Goal: Task Accomplishment & Management: Complete application form

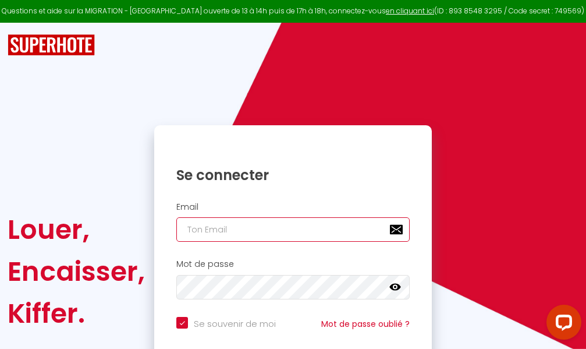
click at [277, 230] on input "email" at bounding box center [292, 229] width 233 height 24
type input "m"
checkbox input "true"
type input "ma"
checkbox input "true"
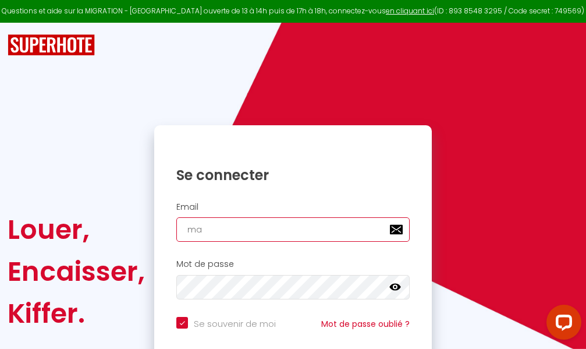
type input "mar"
checkbox input "true"
type input "marc"
checkbox input "true"
type input "marcd"
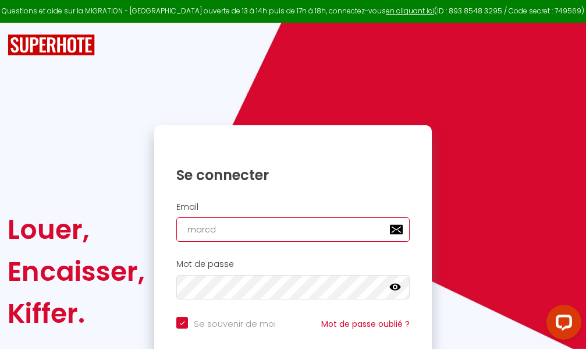
checkbox input "true"
type input "marcdp"
checkbox input "true"
type input "marcdpo"
checkbox input "true"
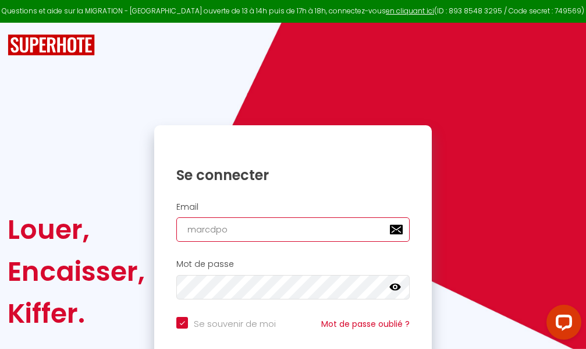
type input "marcdpoz"
checkbox input "true"
type input "marcdpoz."
checkbox input "true"
type input "marcdpoz.l"
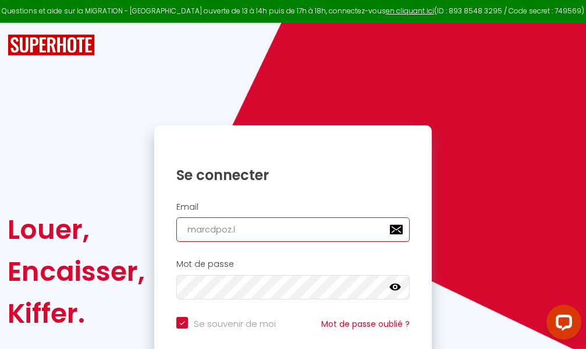
checkbox input "true"
type input "marcdpoz.lo"
checkbox input "true"
type input "marcdpoz.loc"
checkbox input "true"
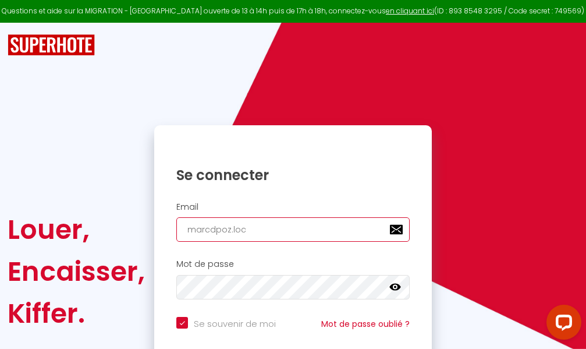
type input "marcdpoz.loca"
checkbox input "true"
type input "marcdpoz.locat"
checkbox input "true"
type input "marcdpoz.locati"
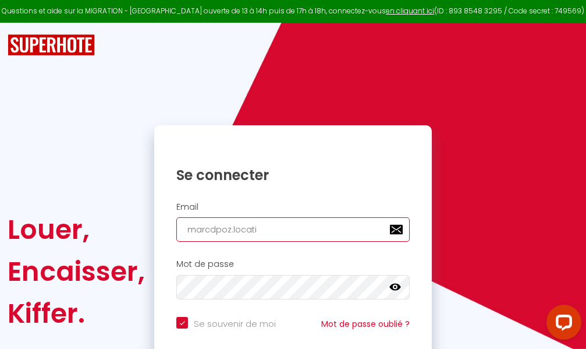
checkbox input "true"
type input "marcdpoz.locatio"
checkbox input "true"
type input "marcdpoz.location"
checkbox input "true"
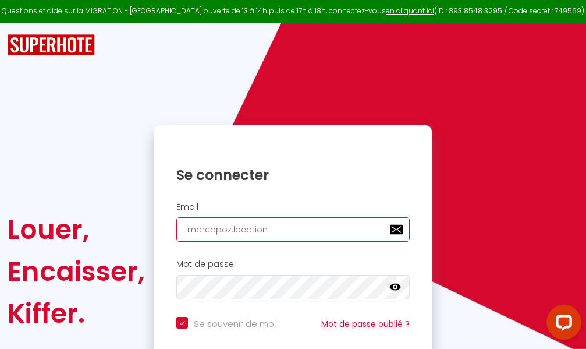
type input "marcdpoz.location@"
checkbox input "true"
type input "marcdpoz.location@g"
checkbox input "true"
type input "marcdpoz.location@gm"
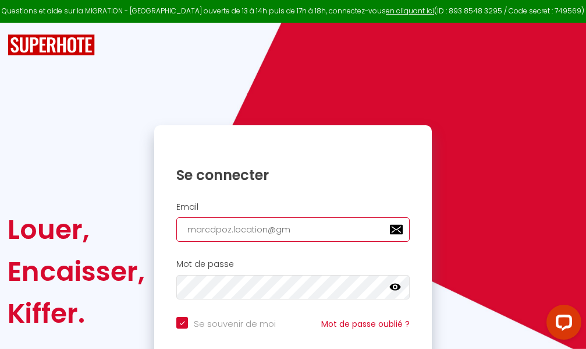
checkbox input "true"
type input "marcdpoz.location@gma"
checkbox input "true"
type input "marcdpoz.location@gmai"
checkbox input "true"
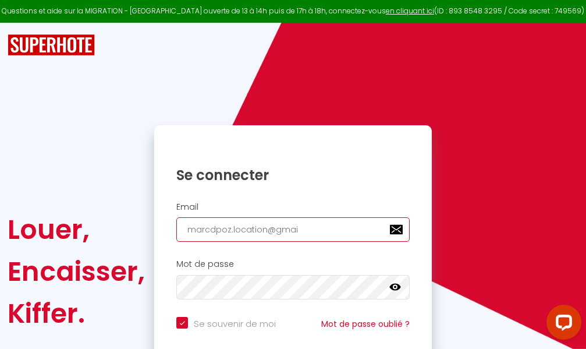
type input "[EMAIL_ADDRESS]"
checkbox input "true"
type input "[EMAIL_ADDRESS]."
checkbox input "true"
type input "marcdpoz.location@gmail.c"
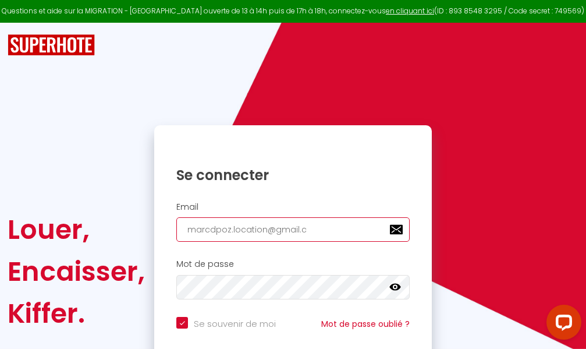
checkbox input "true"
type input "[EMAIL_ADDRESS][DOMAIN_NAME]"
checkbox input "true"
type input "[EMAIL_ADDRESS][DOMAIN_NAME]"
checkbox input "true"
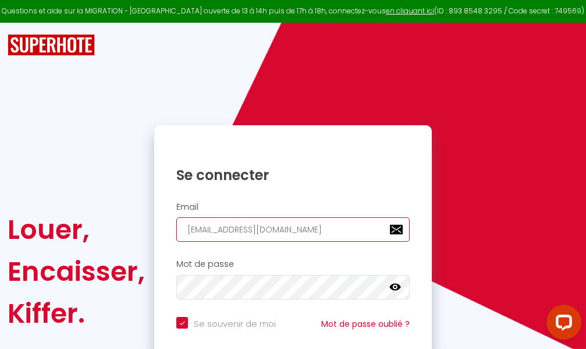
type input "[EMAIL_ADDRESS][DOMAIN_NAME]"
click at [292, 232] on input "email" at bounding box center [292, 229] width 233 height 24
